Goal: Task Accomplishment & Management: Use online tool/utility

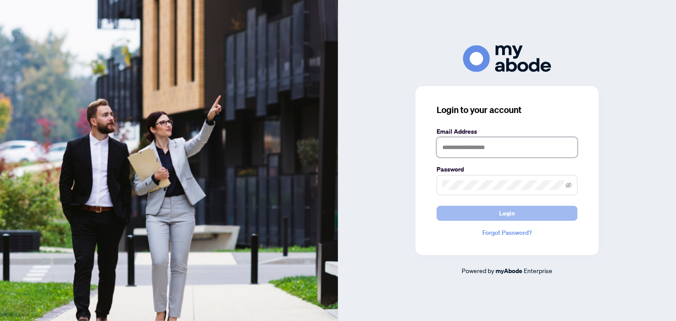
type input "**********"
click at [522, 210] on button "Login" at bounding box center [506, 213] width 141 height 15
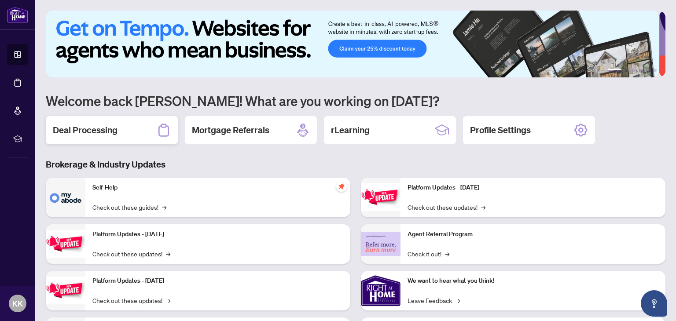
click at [101, 129] on h2 "Deal Processing" at bounding box center [85, 130] width 65 height 12
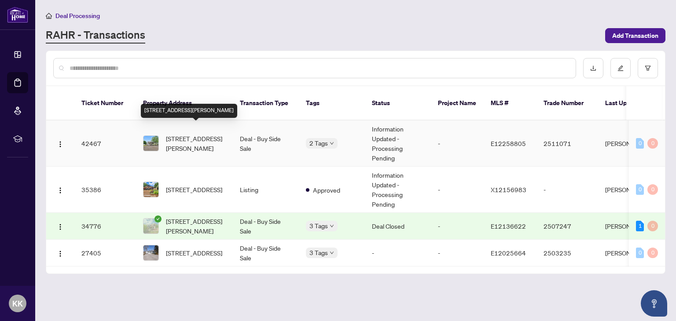
click at [178, 134] on span "[STREET_ADDRESS][PERSON_NAME]" at bounding box center [196, 143] width 60 height 19
